Goal: Find specific page/section: Locate a particular part of the current website

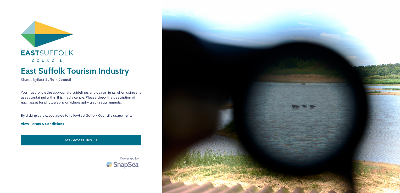
click at [85, 143] on button "Yes - Access Files" at bounding box center [81, 140] width 120 height 11
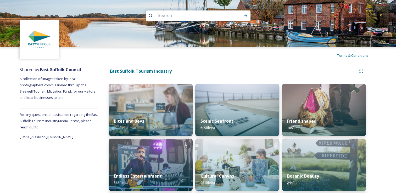
click at [181, 16] on input at bounding box center [191, 16] width 72 height 12
type input "halesworth"
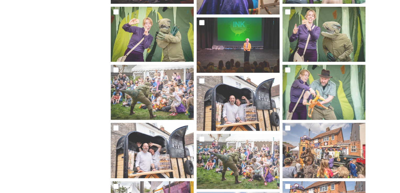
scroll to position [1090, 0]
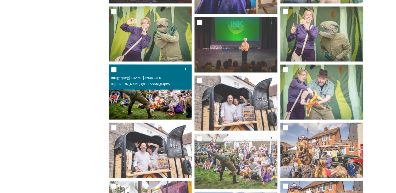
click at [162, 102] on img at bounding box center [150, 92] width 83 height 55
